Goal: Task Accomplishment & Management: Use online tool/utility

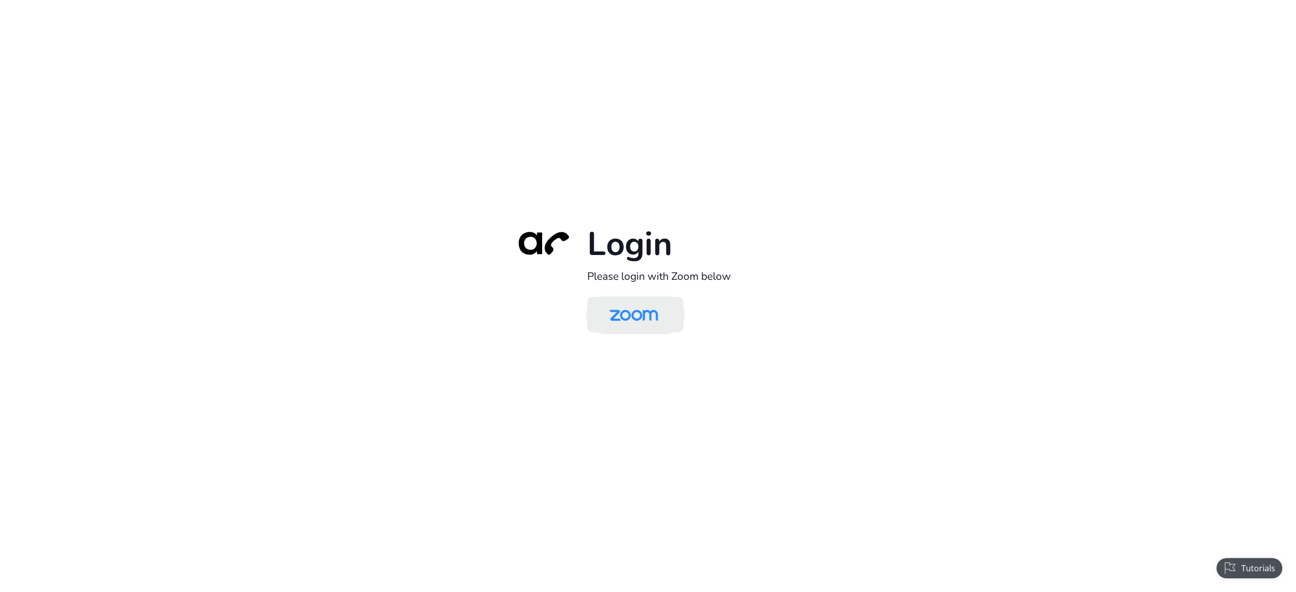
click at [608, 327] on img at bounding box center [634, 315] width 70 height 33
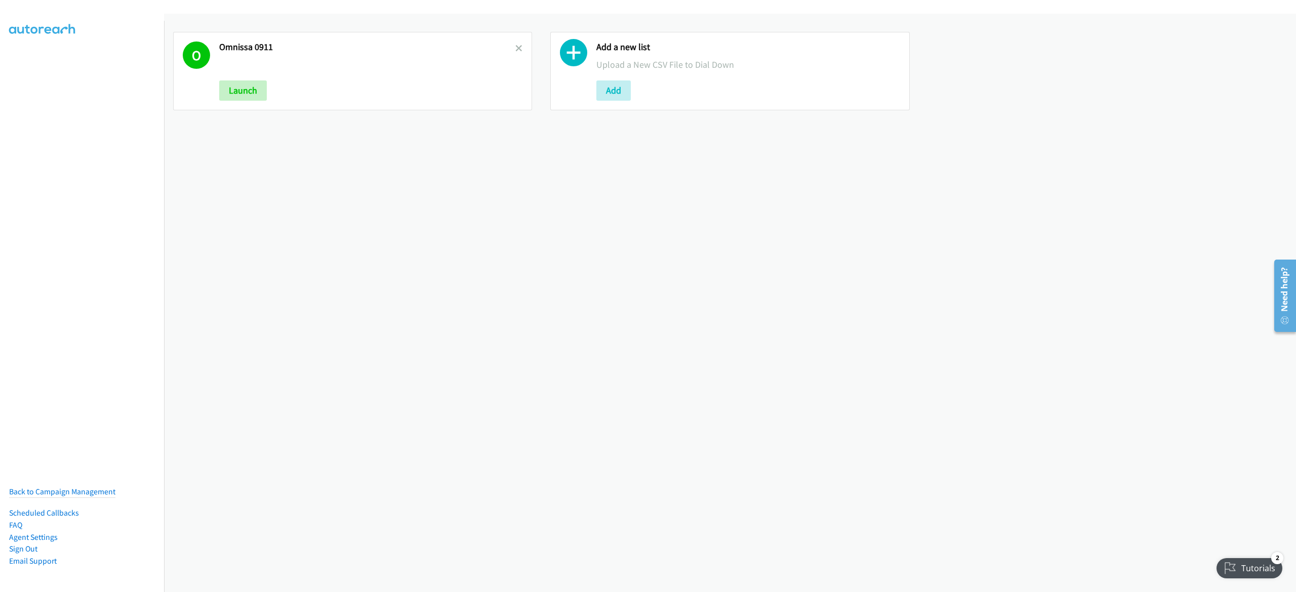
click at [278, 178] on div "O Omnissa 0911 Launch Add a new list Upload a New CSV File to Dial Down Add" at bounding box center [730, 303] width 1132 height 579
click at [516, 47] on icon at bounding box center [519, 49] width 7 height 7
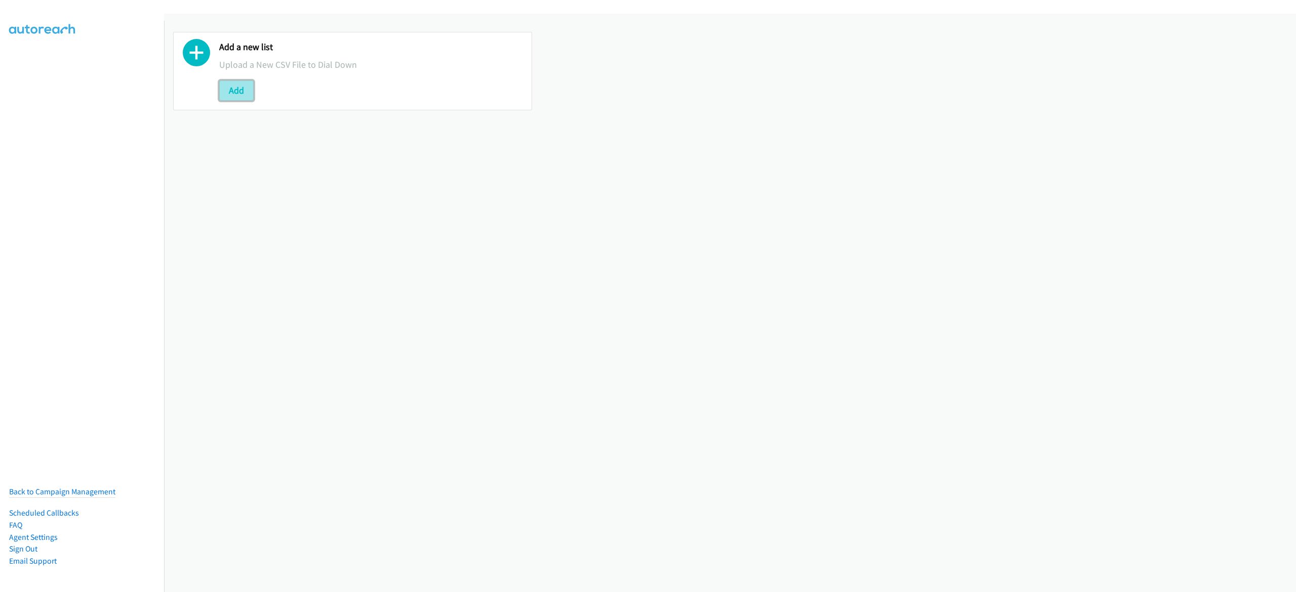
click at [240, 85] on button "Add" at bounding box center [236, 91] width 34 height 20
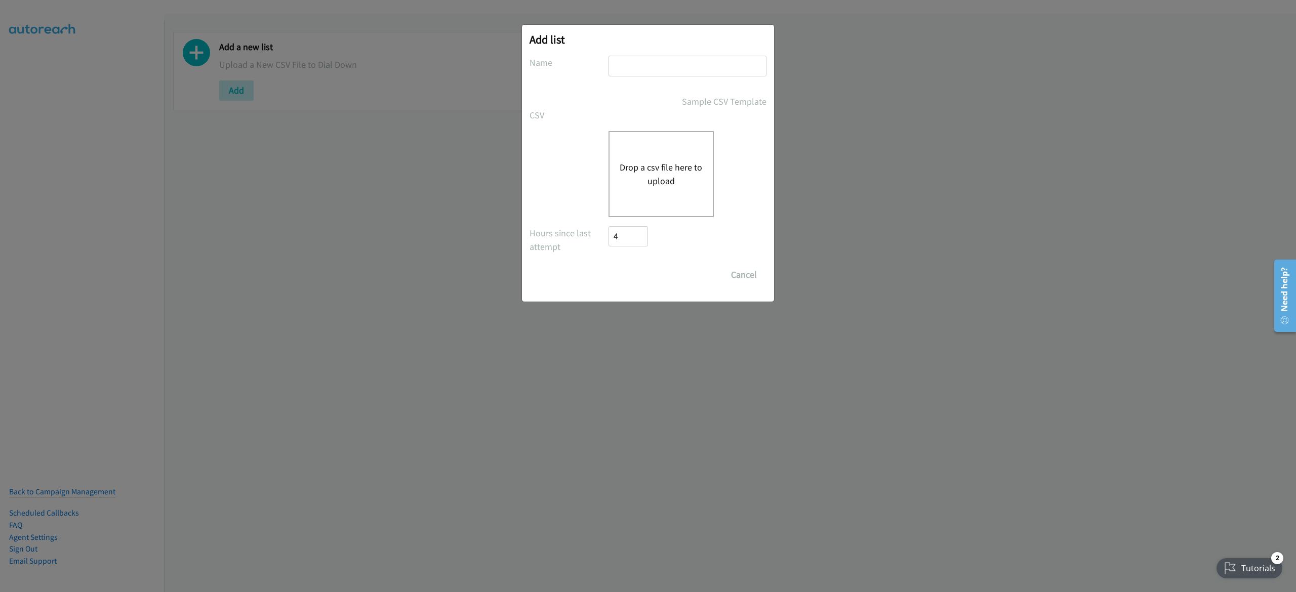
click at [657, 68] on input "text" at bounding box center [688, 66] width 158 height 21
type input "omnissa 9-12"
click at [668, 178] on button "Drop a csv file here to upload" at bounding box center [661, 174] width 83 height 27
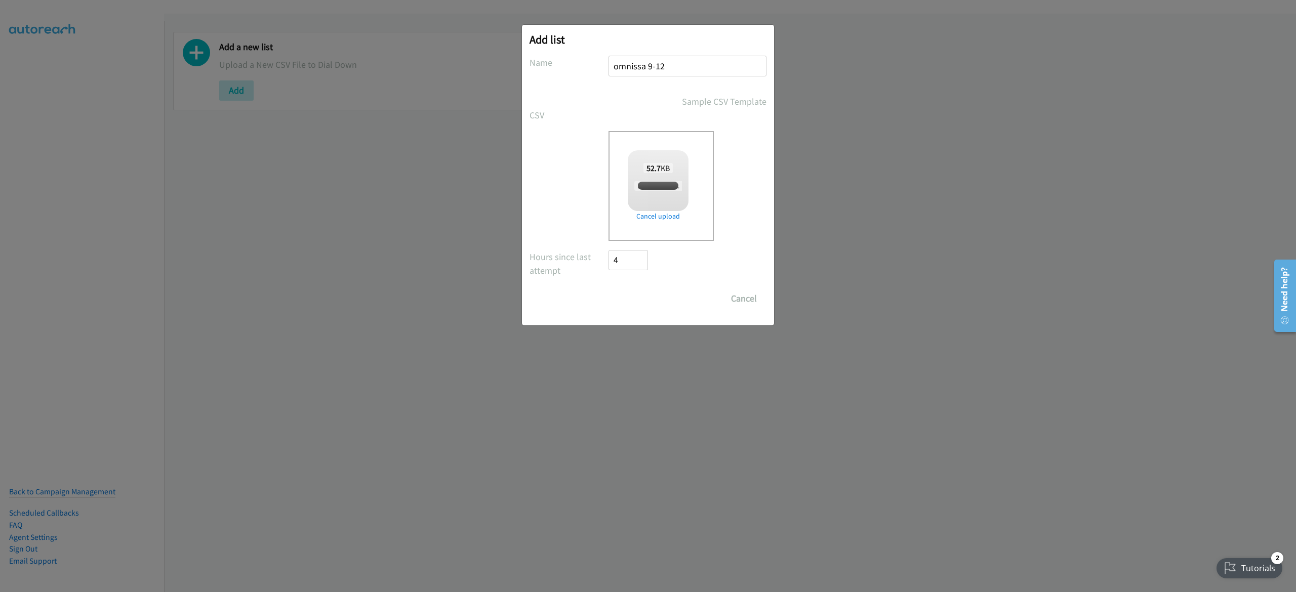
checkbox input "true"
click at [653, 305] on input "Save List" at bounding box center [635, 299] width 53 height 20
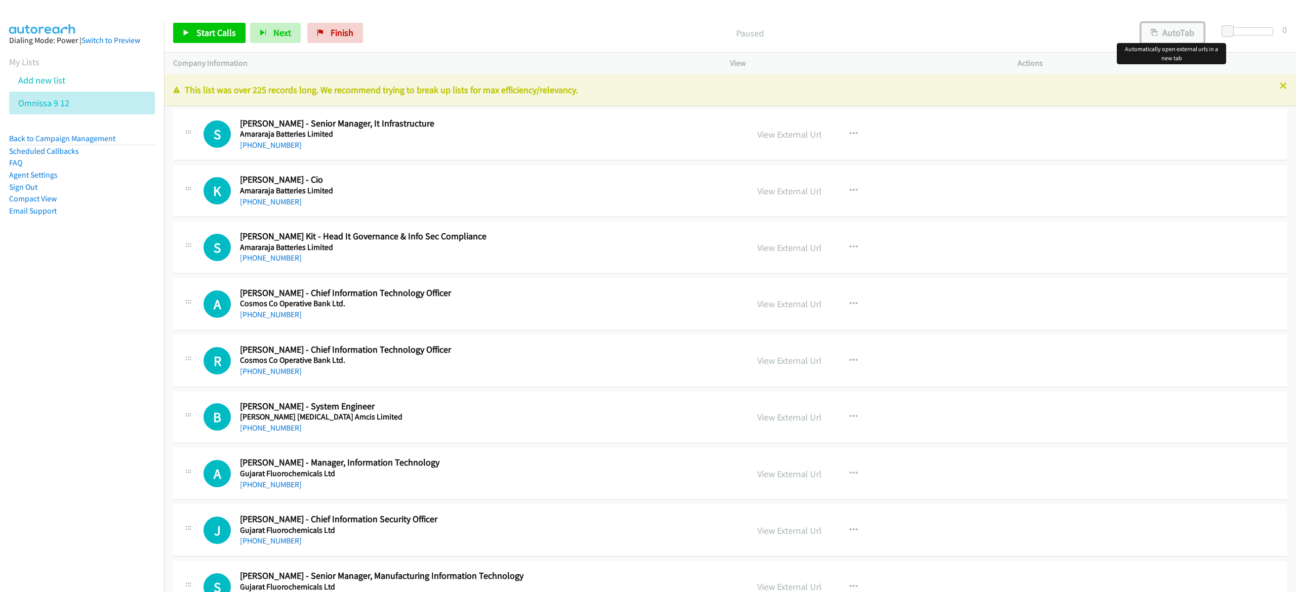
click at [1175, 34] on button "AutoTab" at bounding box center [1172, 33] width 63 height 20
click at [205, 31] on span "Start Calls" at bounding box center [215, 33] width 39 height 12
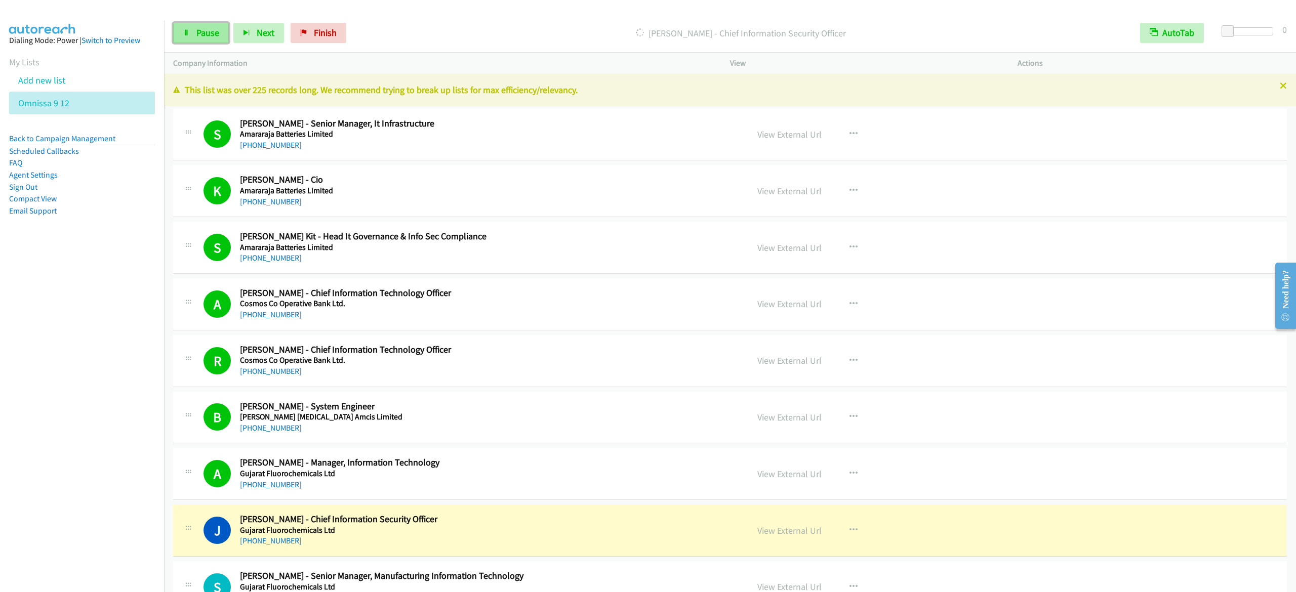
click at [215, 38] on span "Pause" at bounding box center [207, 33] width 23 height 12
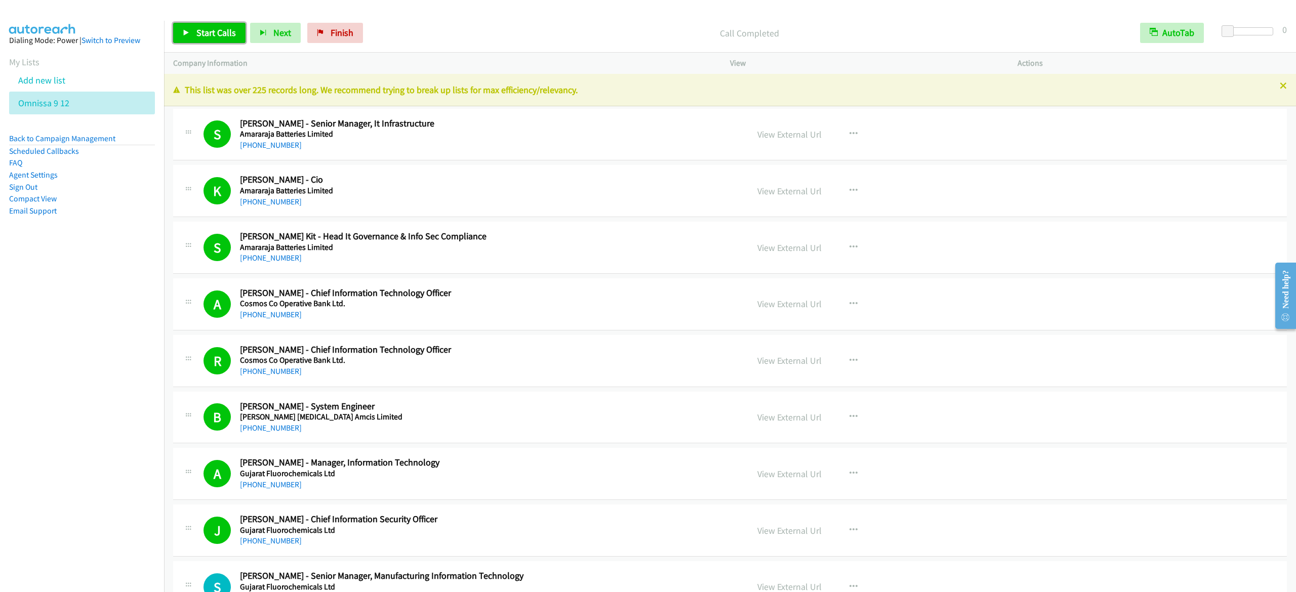
click at [197, 31] on span "Start Calls" at bounding box center [215, 33] width 39 height 12
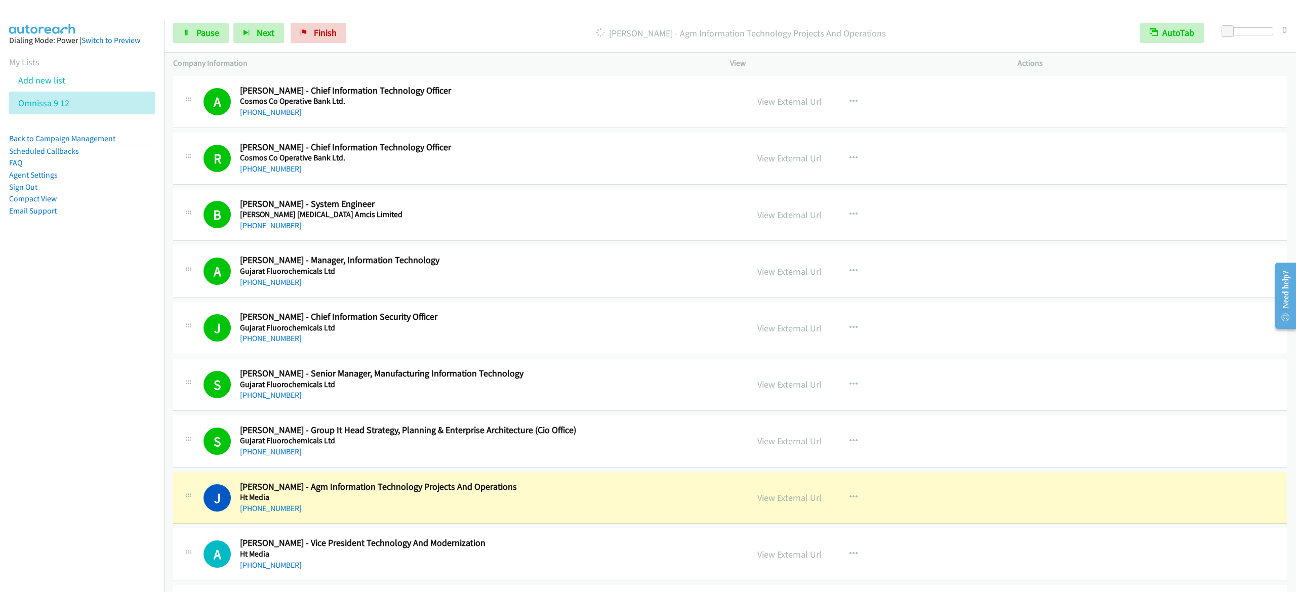
scroll to position [304, 0]
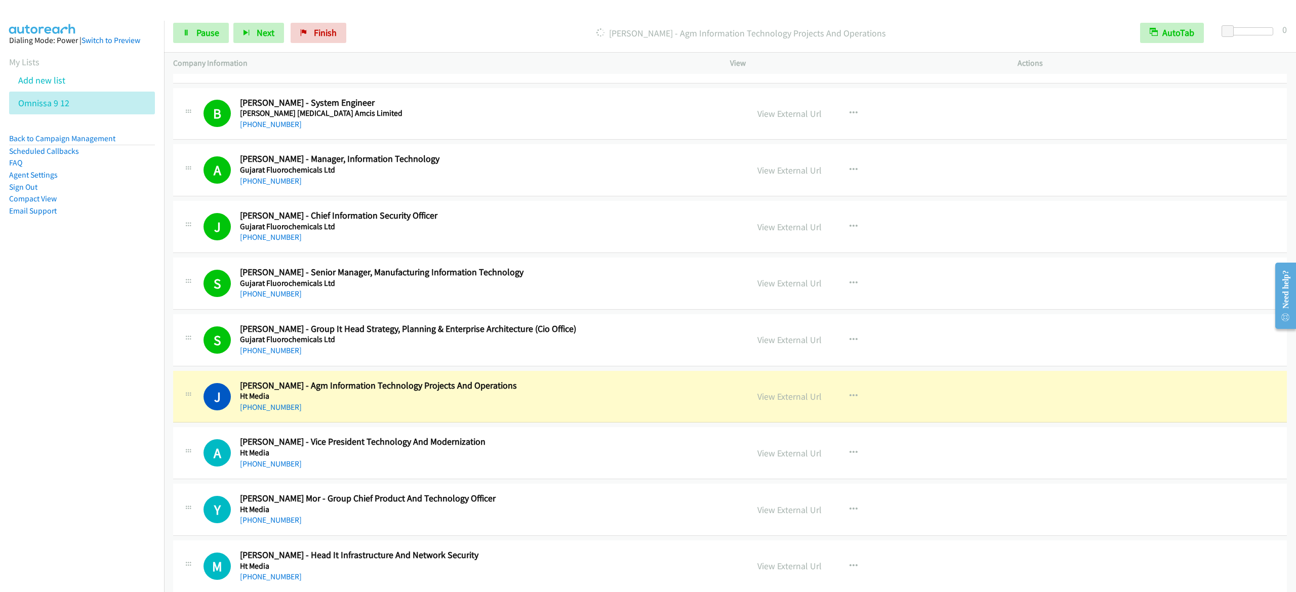
click at [870, 401] on div "View External Url View External Url Schedule/Manage Callback Start Calls Here R…" at bounding box center [896, 396] width 297 height 33
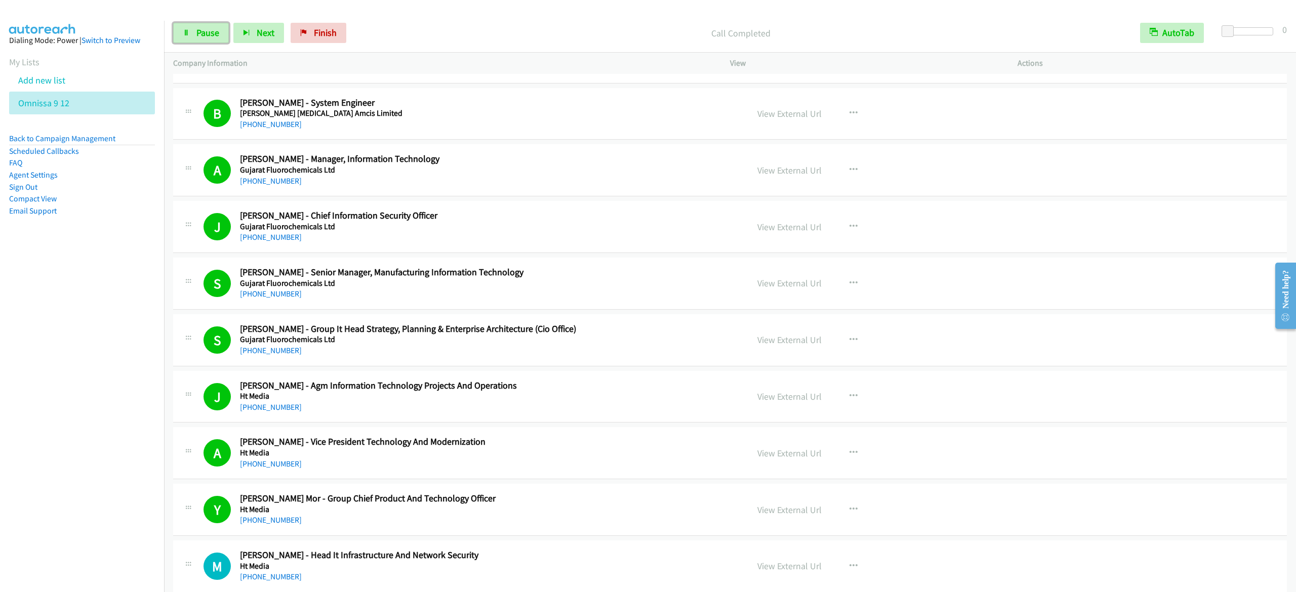
drag, startPoint x: 205, startPoint y: 33, endPoint x: 298, endPoint y: 54, distance: 95.8
click at [205, 32] on span "Pause" at bounding box center [207, 33] width 23 height 12
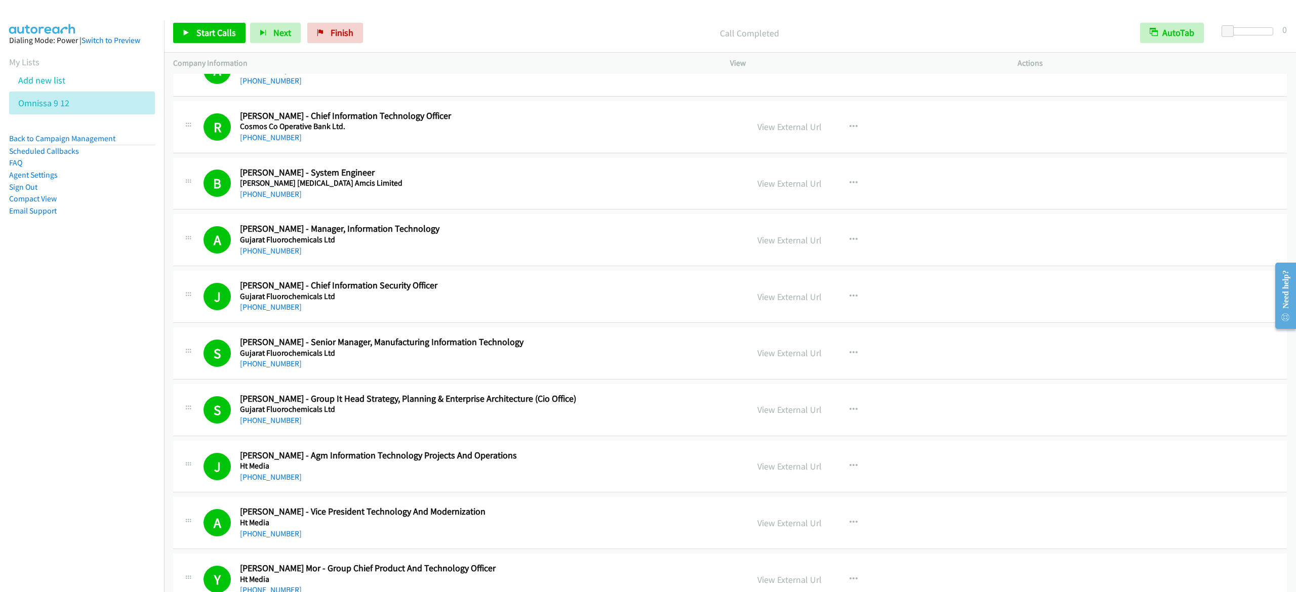
scroll to position [203, 0]
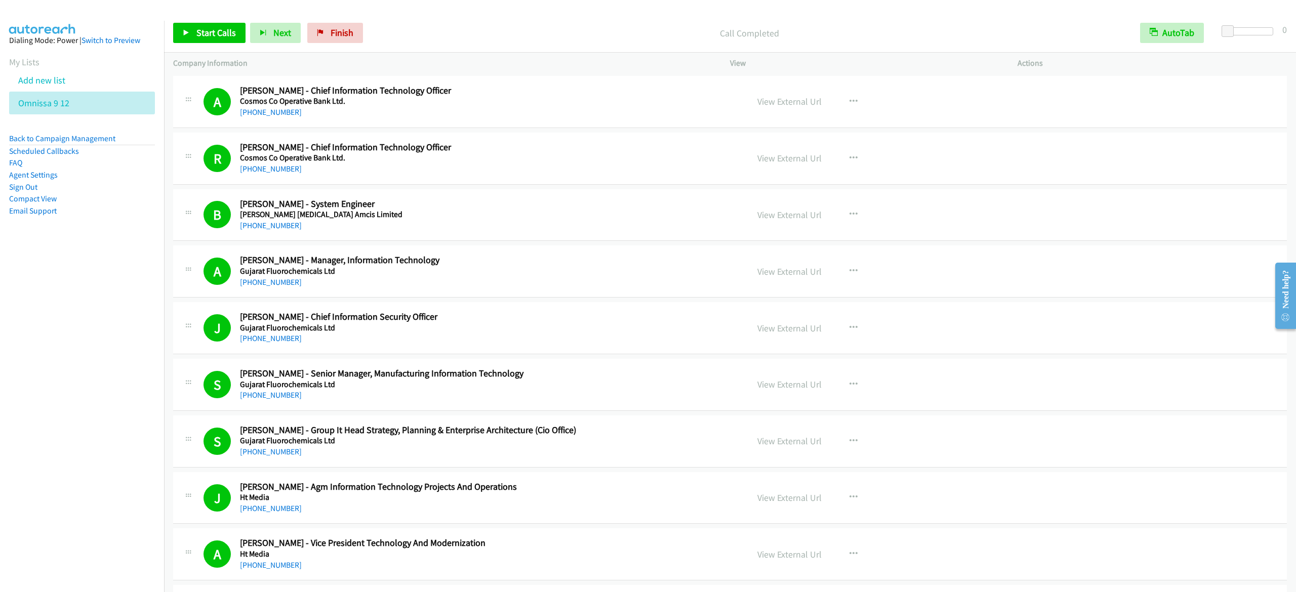
click at [843, 23] on div "Call Completed" at bounding box center [750, 33] width 764 height 20
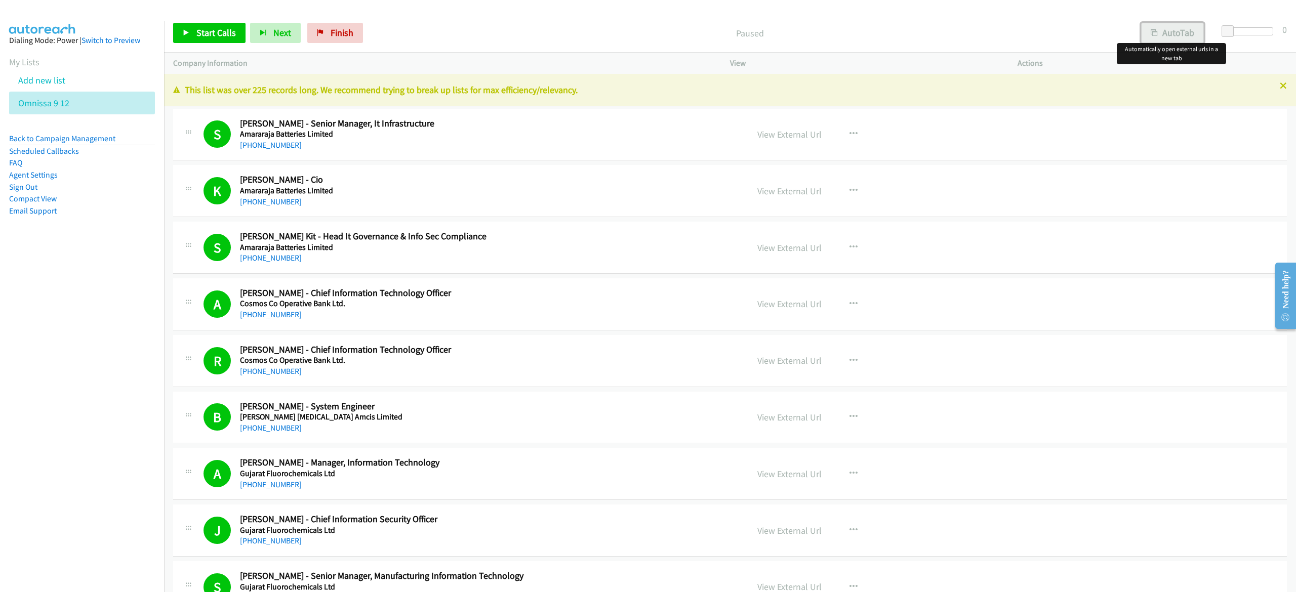
click at [1195, 36] on button "AutoTab" at bounding box center [1172, 33] width 63 height 20
click at [219, 40] on link "Start Calls" at bounding box center [209, 33] width 72 height 20
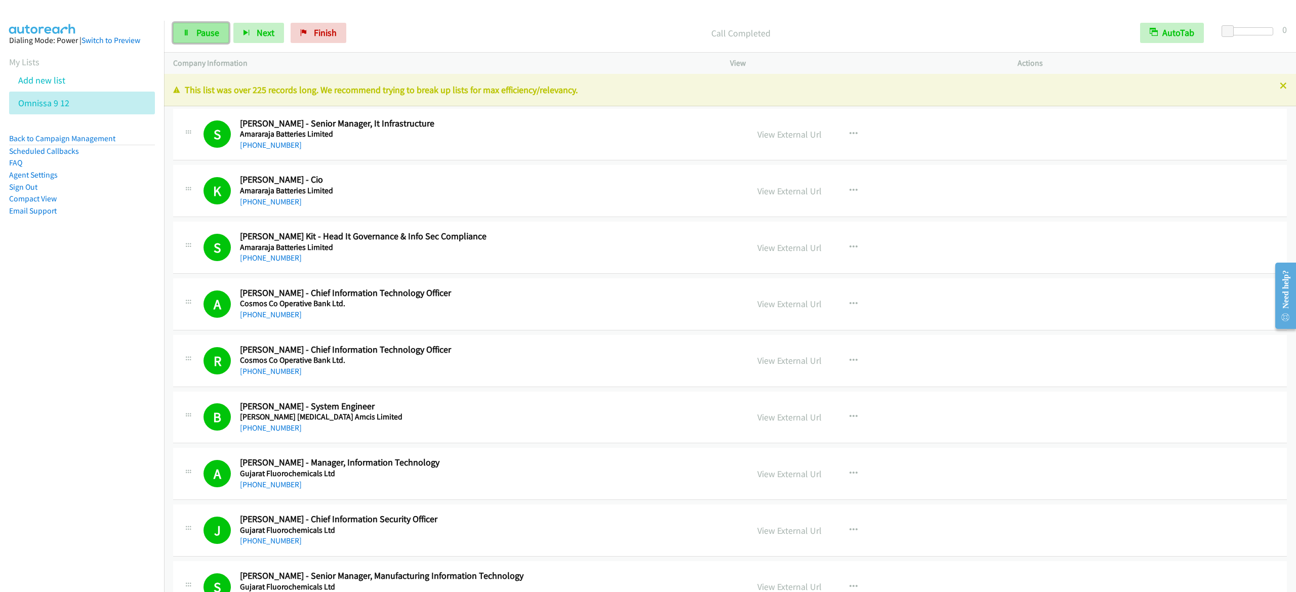
click at [189, 34] on icon at bounding box center [186, 33] width 7 height 7
click at [202, 26] on link "Start Calls" at bounding box center [209, 33] width 72 height 20
click at [193, 32] on link "Pause" at bounding box center [201, 33] width 56 height 20
click at [224, 37] on span "Start Calls" at bounding box center [215, 33] width 39 height 12
click at [208, 30] on span "Pause" at bounding box center [207, 33] width 23 height 12
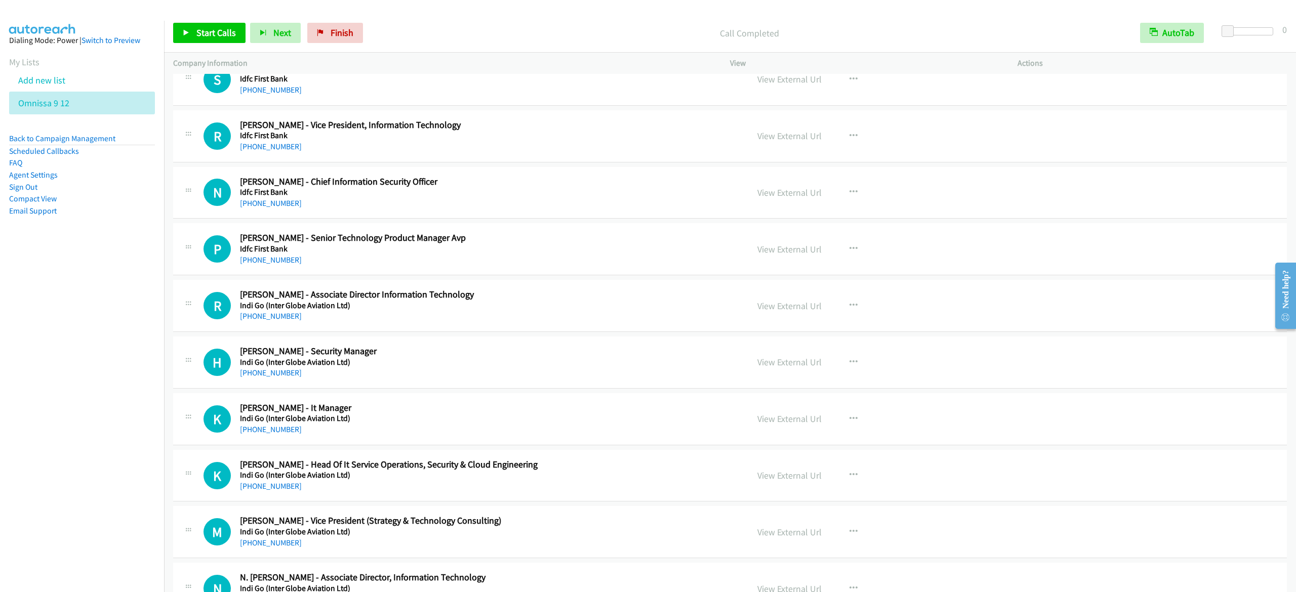
scroll to position [5570, 0]
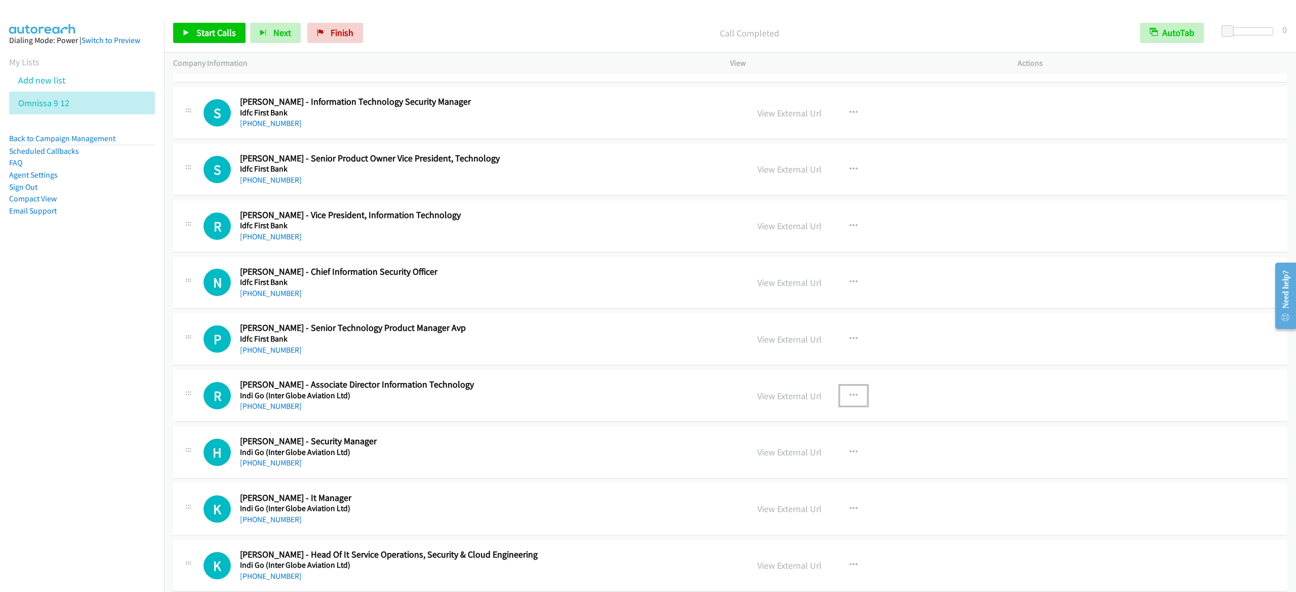
click at [845, 406] on button "button" at bounding box center [853, 396] width 27 height 20
click at [809, 472] on link "Start Calls Here" at bounding box center [799, 462] width 135 height 20
click at [217, 29] on span "Start Calls" at bounding box center [215, 33] width 39 height 12
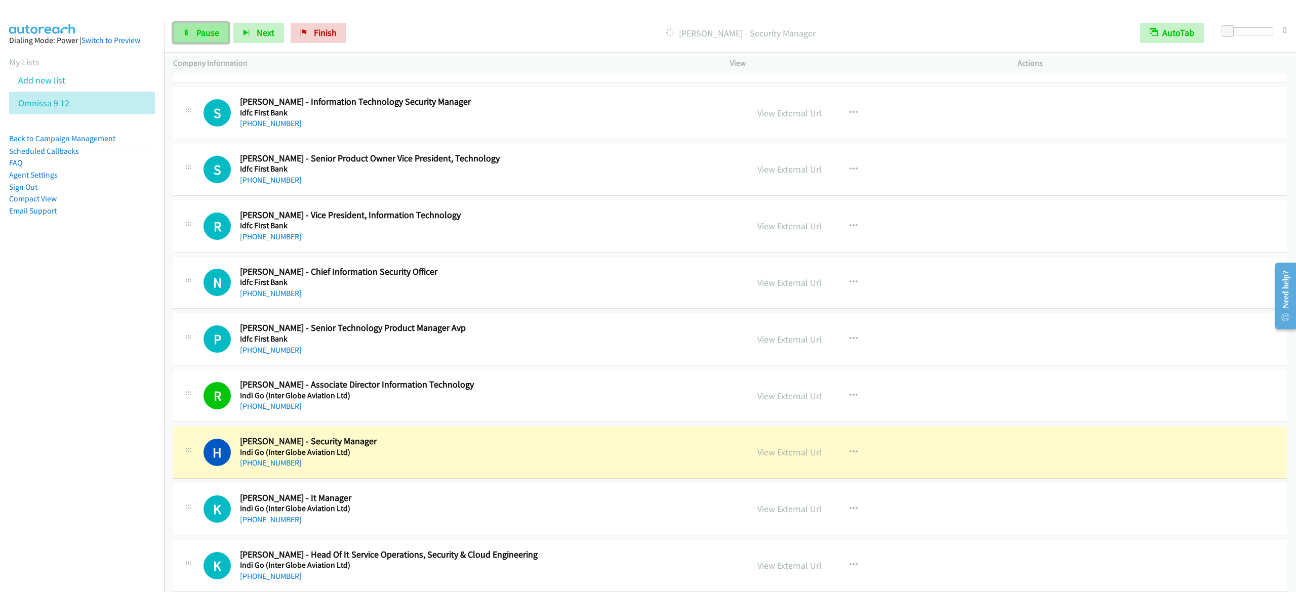
click at [197, 32] on span "Pause" at bounding box center [207, 33] width 23 height 12
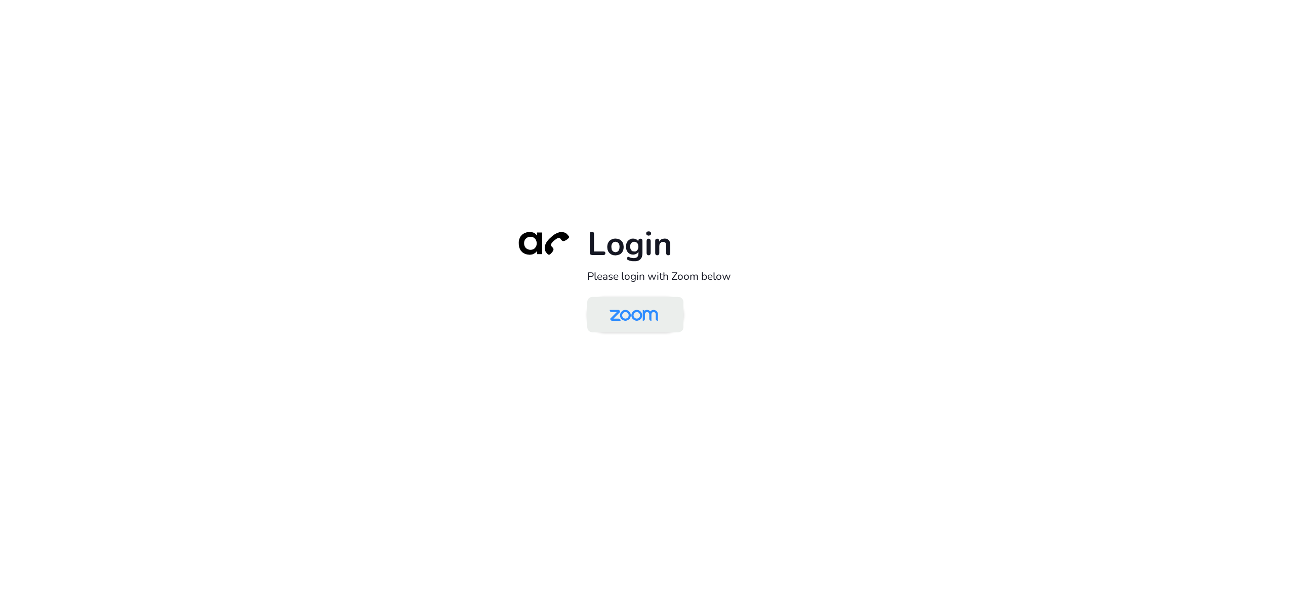
click at [637, 322] on img at bounding box center [634, 315] width 70 height 33
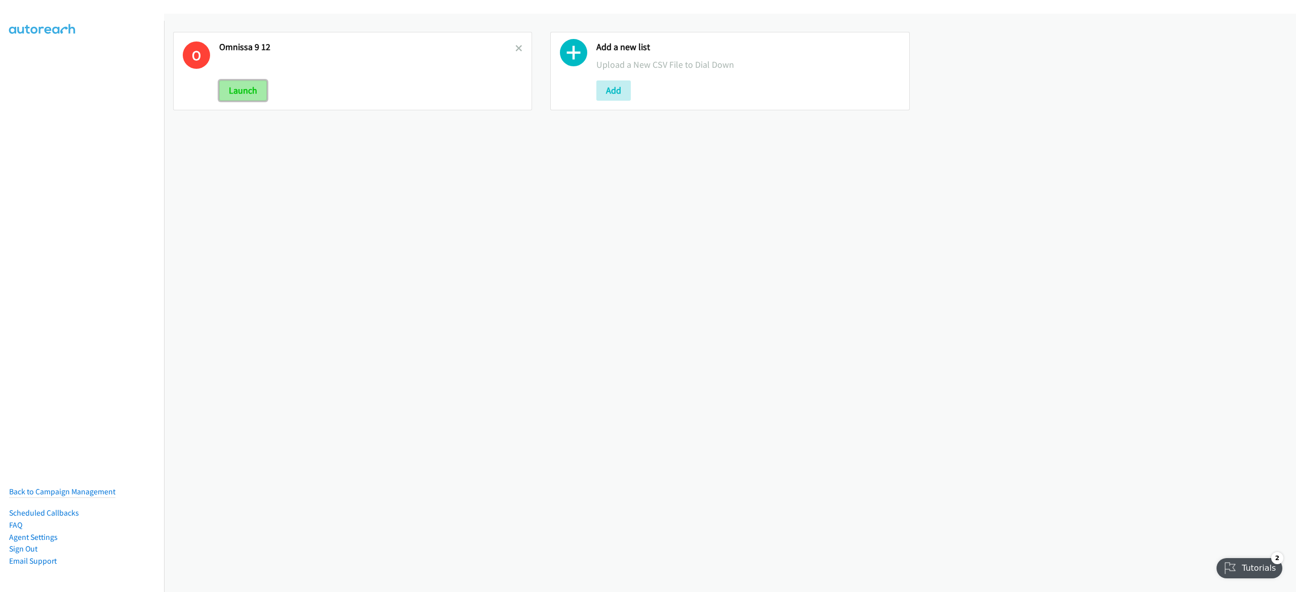
click at [251, 90] on button "Launch" at bounding box center [243, 91] width 48 height 20
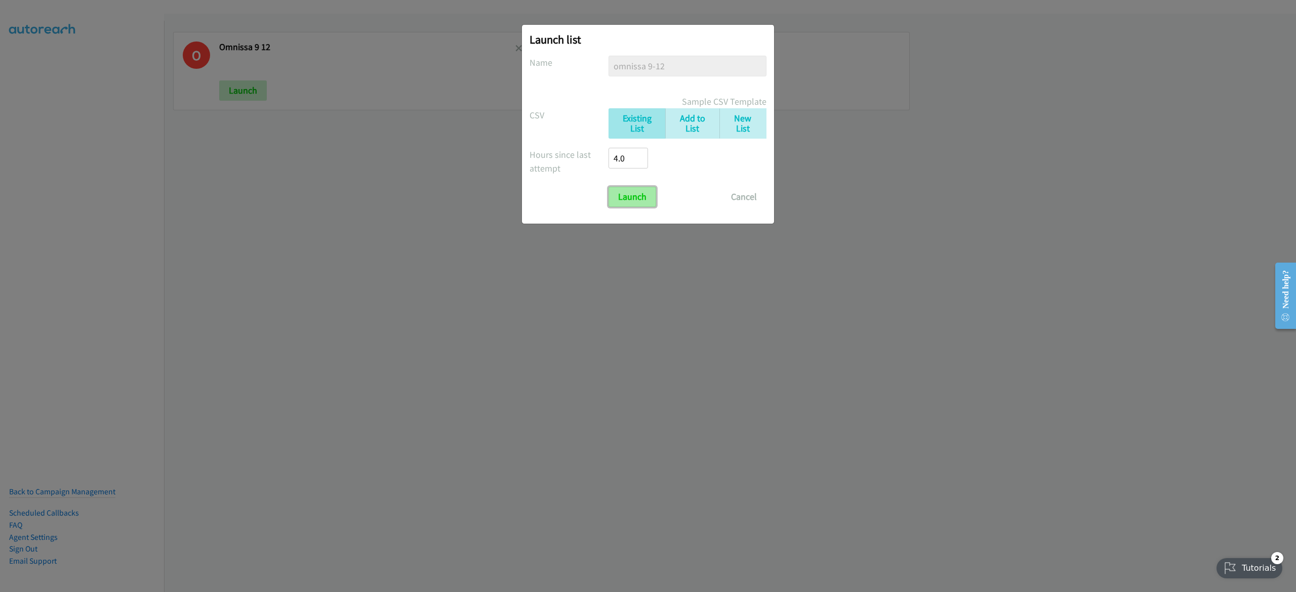
click at [622, 195] on input "Launch" at bounding box center [633, 197] width 48 height 20
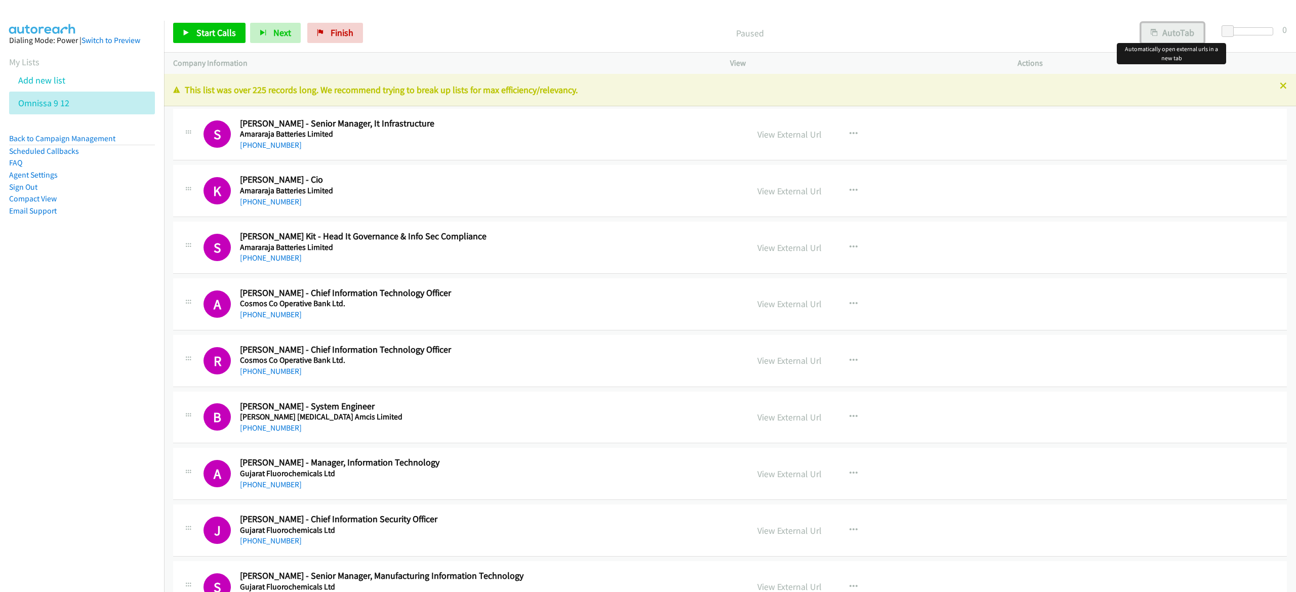
click at [1186, 34] on button "AutoTab" at bounding box center [1172, 33] width 63 height 20
click at [199, 31] on span "Start Calls" at bounding box center [215, 33] width 39 height 12
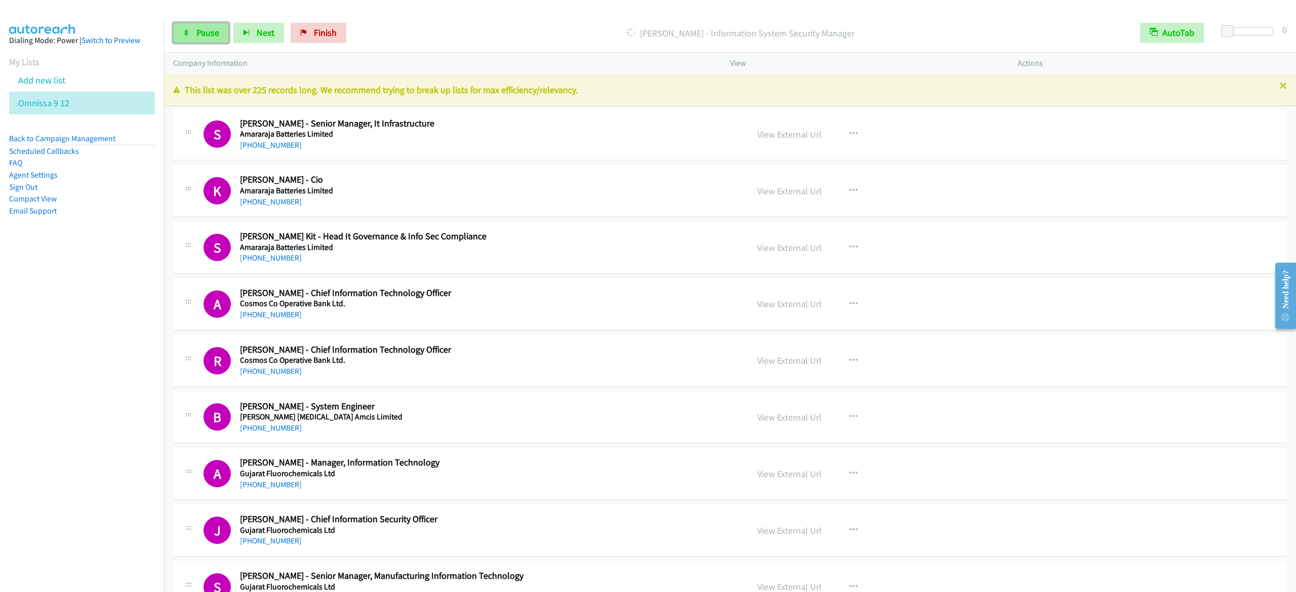
click at [196, 35] on span "Pause" at bounding box center [207, 33] width 23 height 12
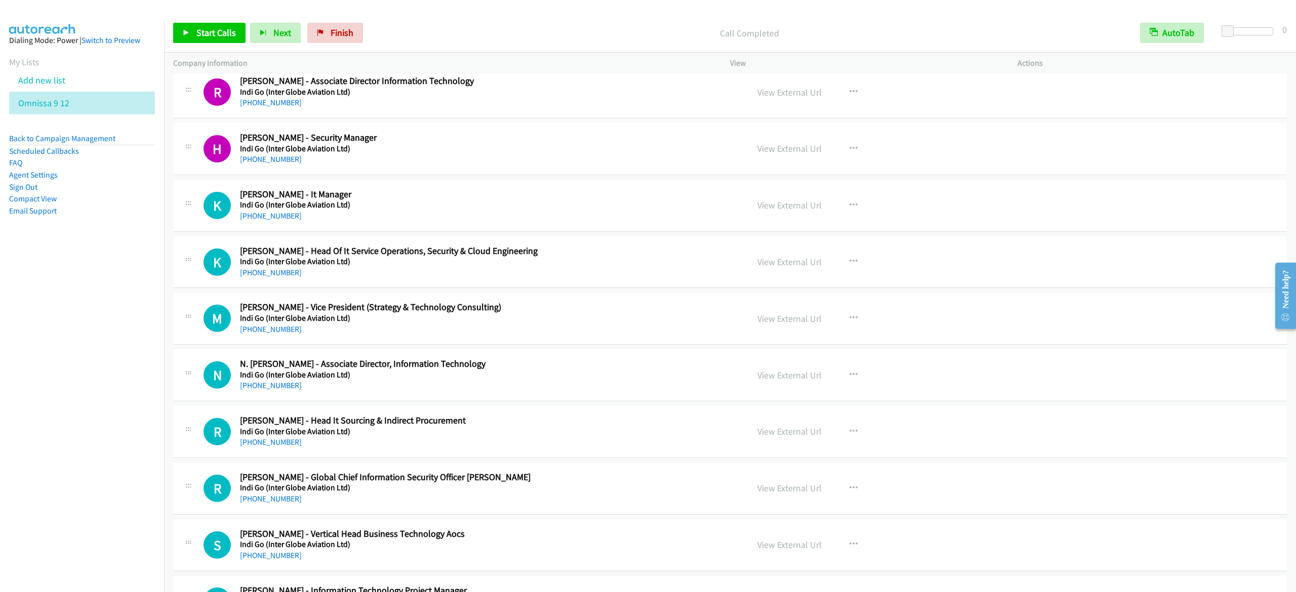
scroll to position [5773, 0]
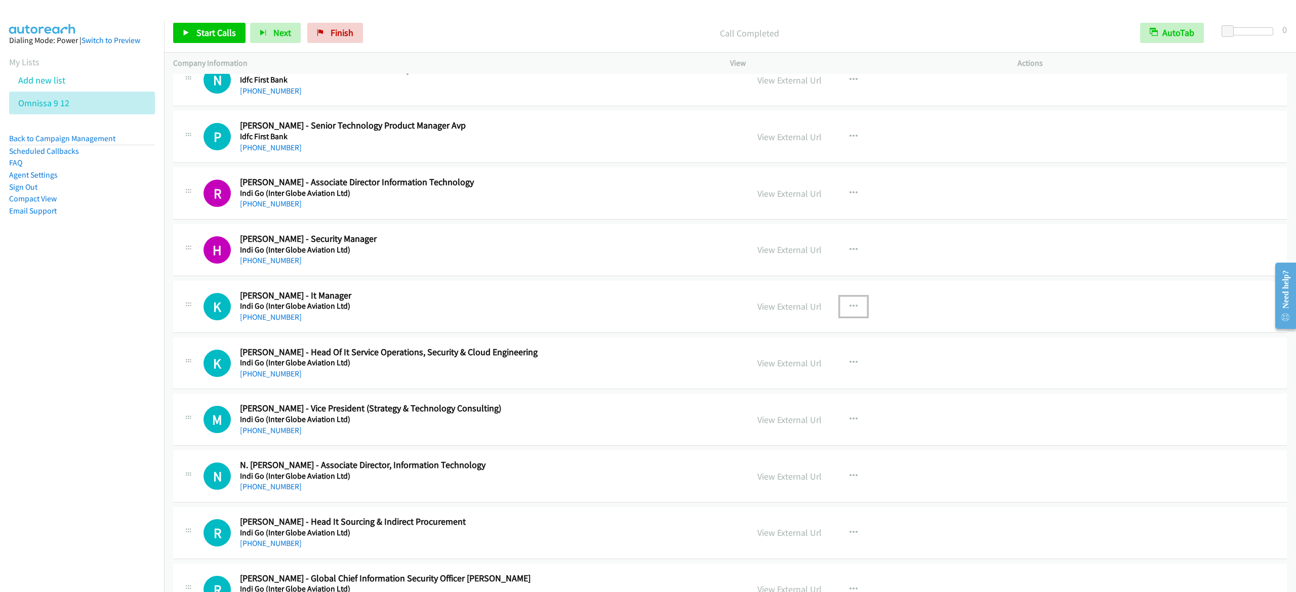
click at [850, 311] on icon "button" at bounding box center [854, 307] width 8 height 8
click at [804, 383] on link "Start Calls Here" at bounding box center [799, 373] width 135 height 20
click at [200, 28] on span "Start Calls" at bounding box center [215, 33] width 39 height 12
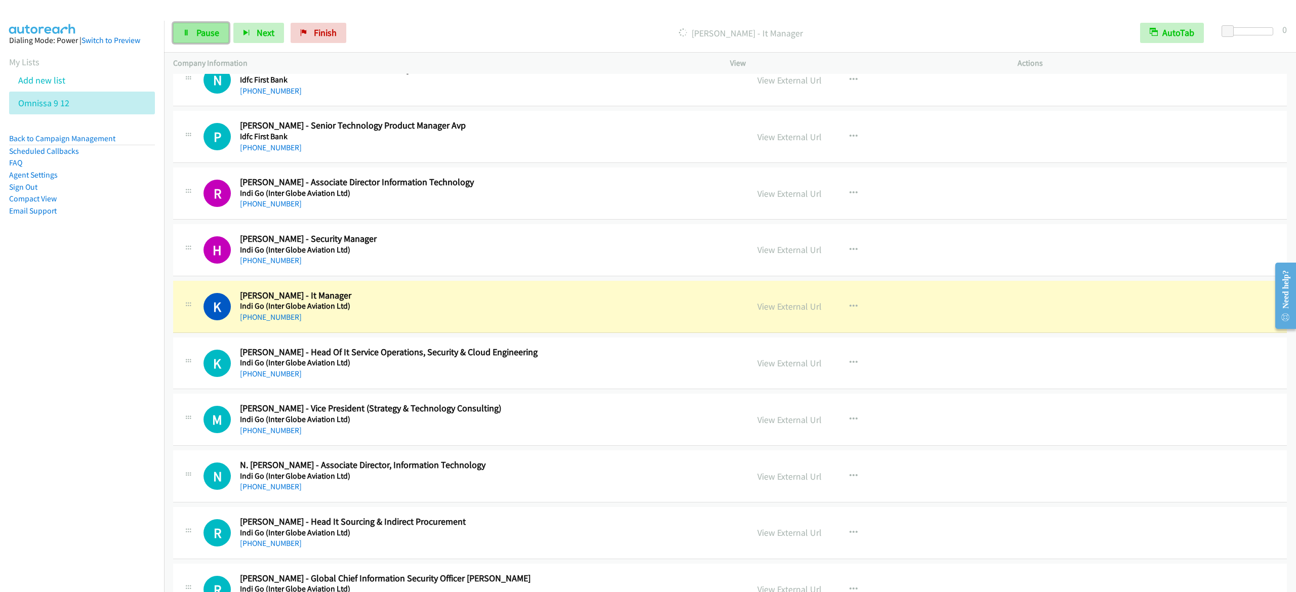
click at [178, 38] on link "Pause" at bounding box center [201, 33] width 56 height 20
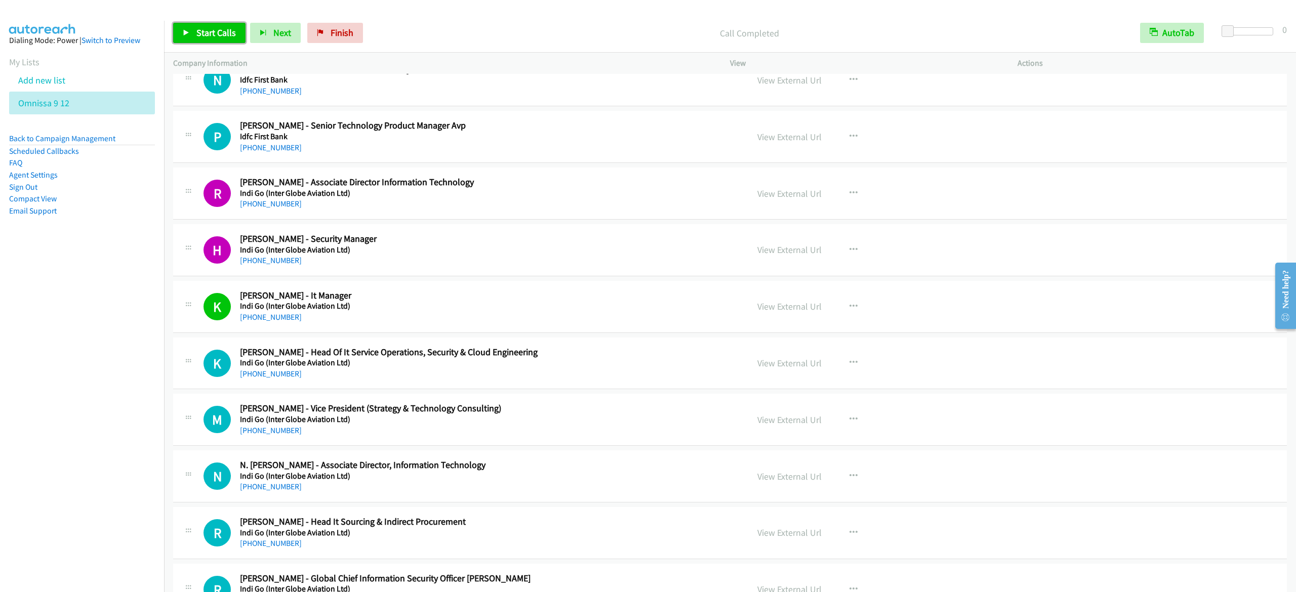
click at [175, 41] on link "Start Calls" at bounding box center [209, 33] width 72 height 20
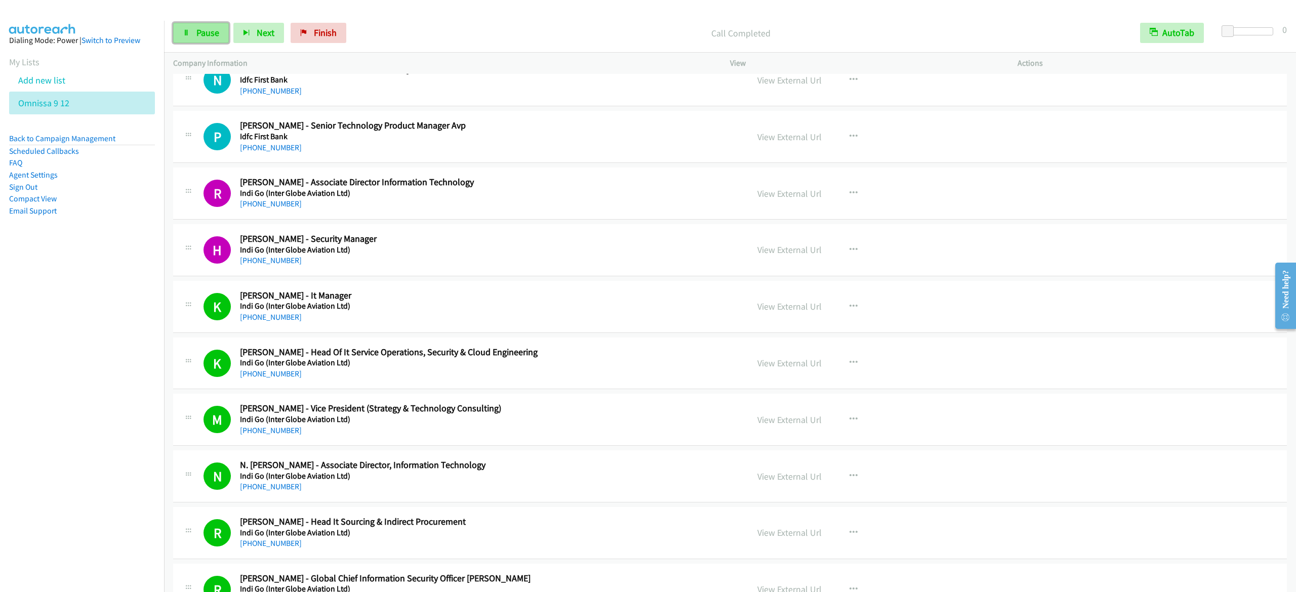
click at [201, 32] on span "Pause" at bounding box center [207, 33] width 23 height 12
